Goal: Complete application form

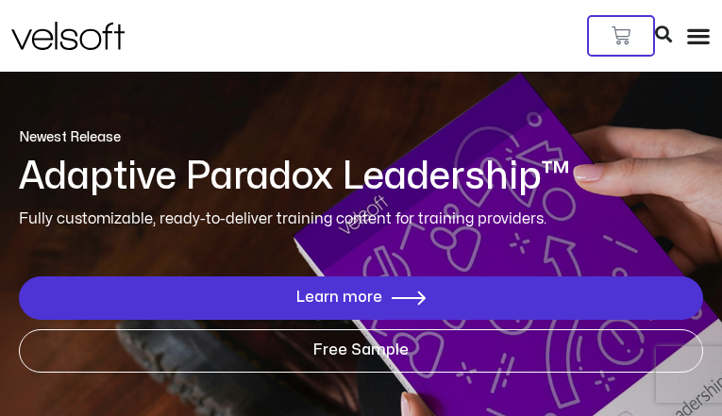
type input "**********"
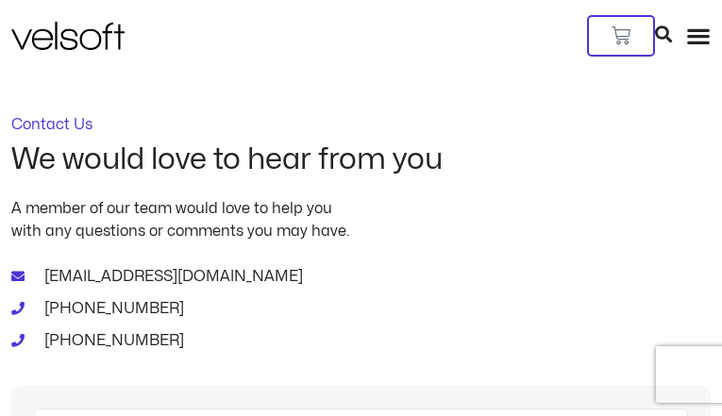
type input "**********"
type input "*********"
